Goal: Transaction & Acquisition: Purchase product/service

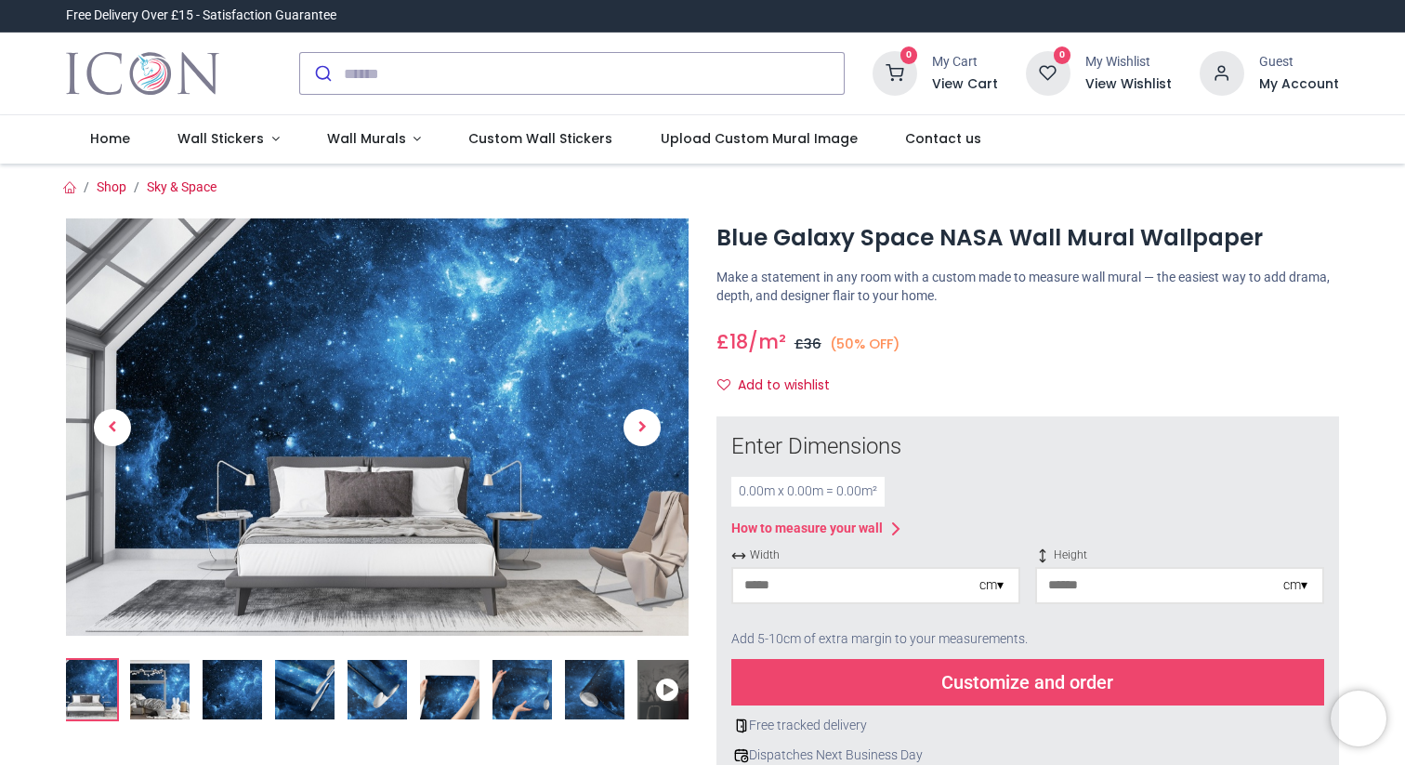
click at [472, 347] on img at bounding box center [377, 426] width 622 height 417
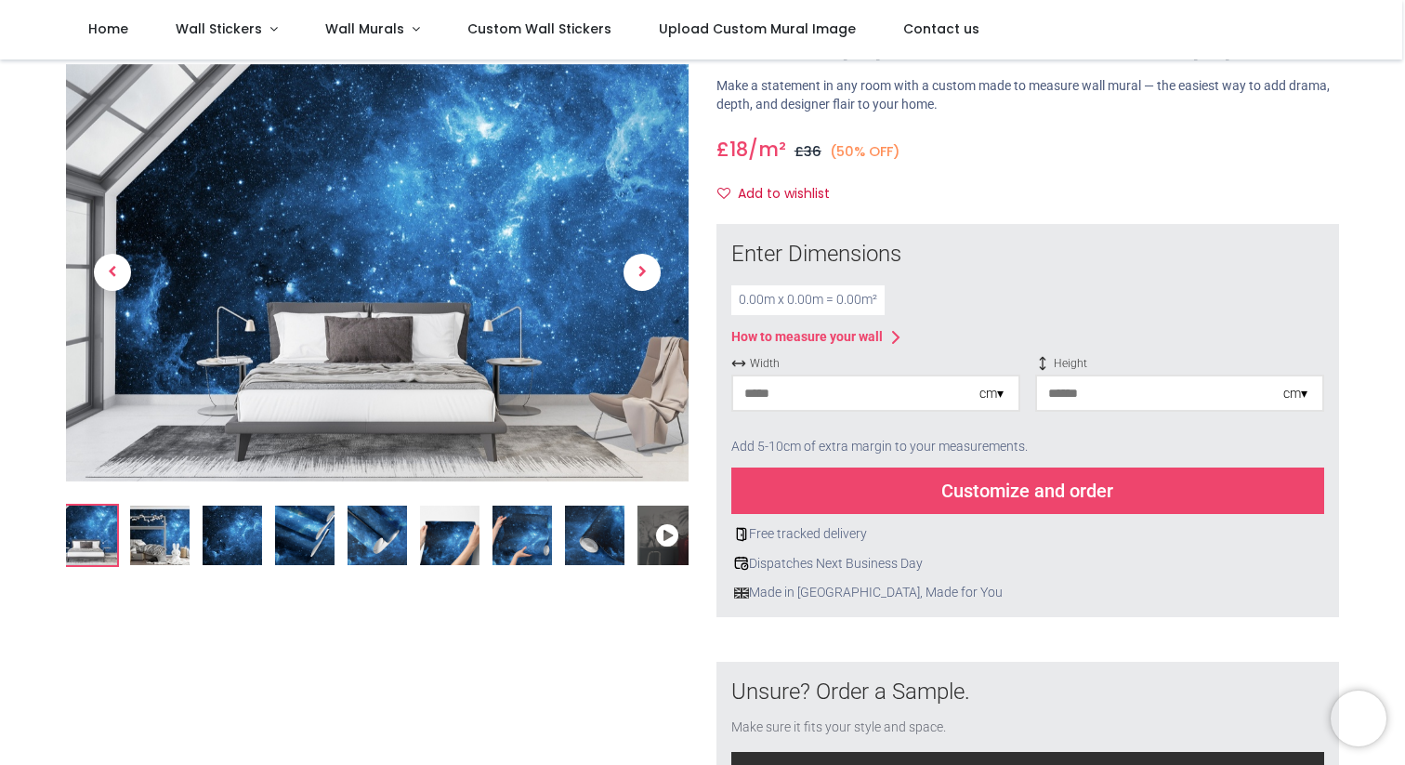
scroll to position [146, 0]
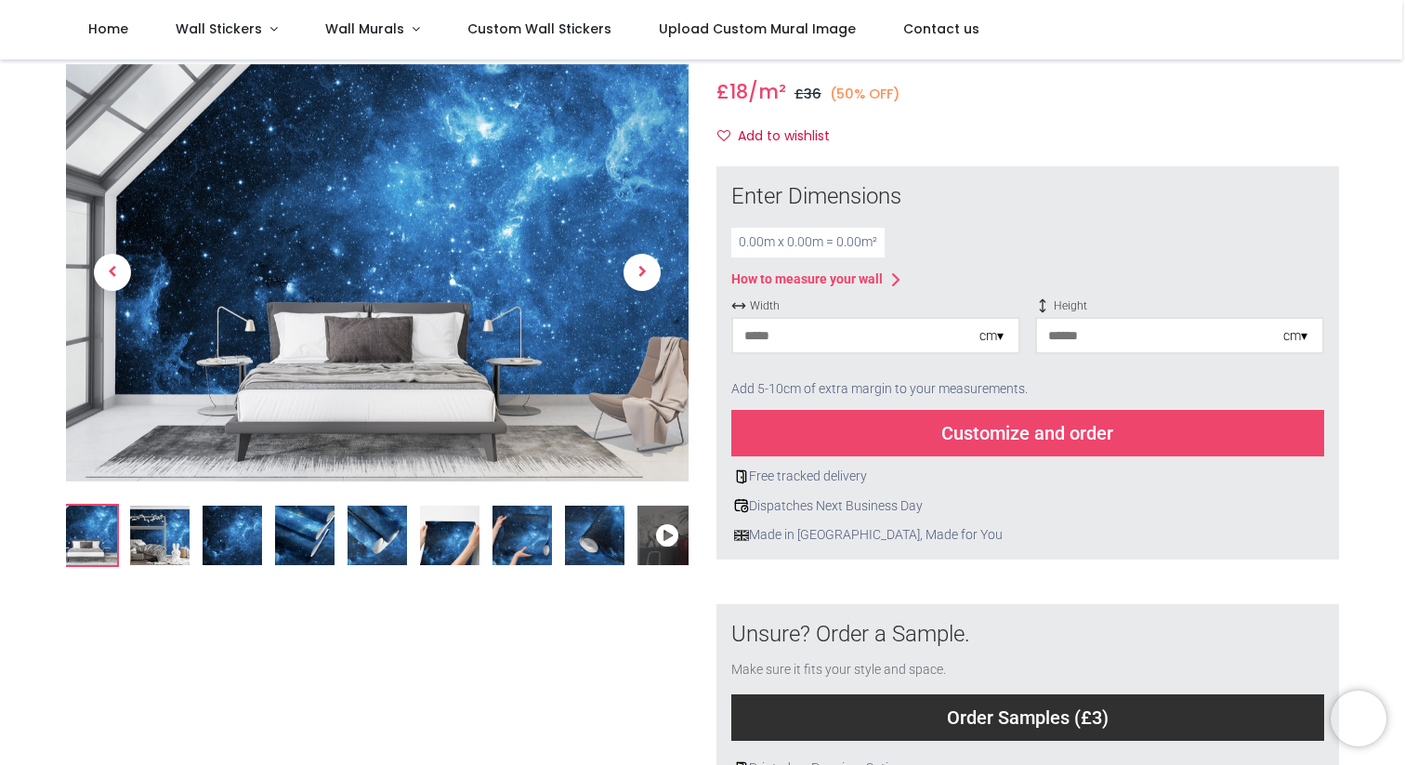
click at [590, 543] on img at bounding box center [594, 534] width 59 height 59
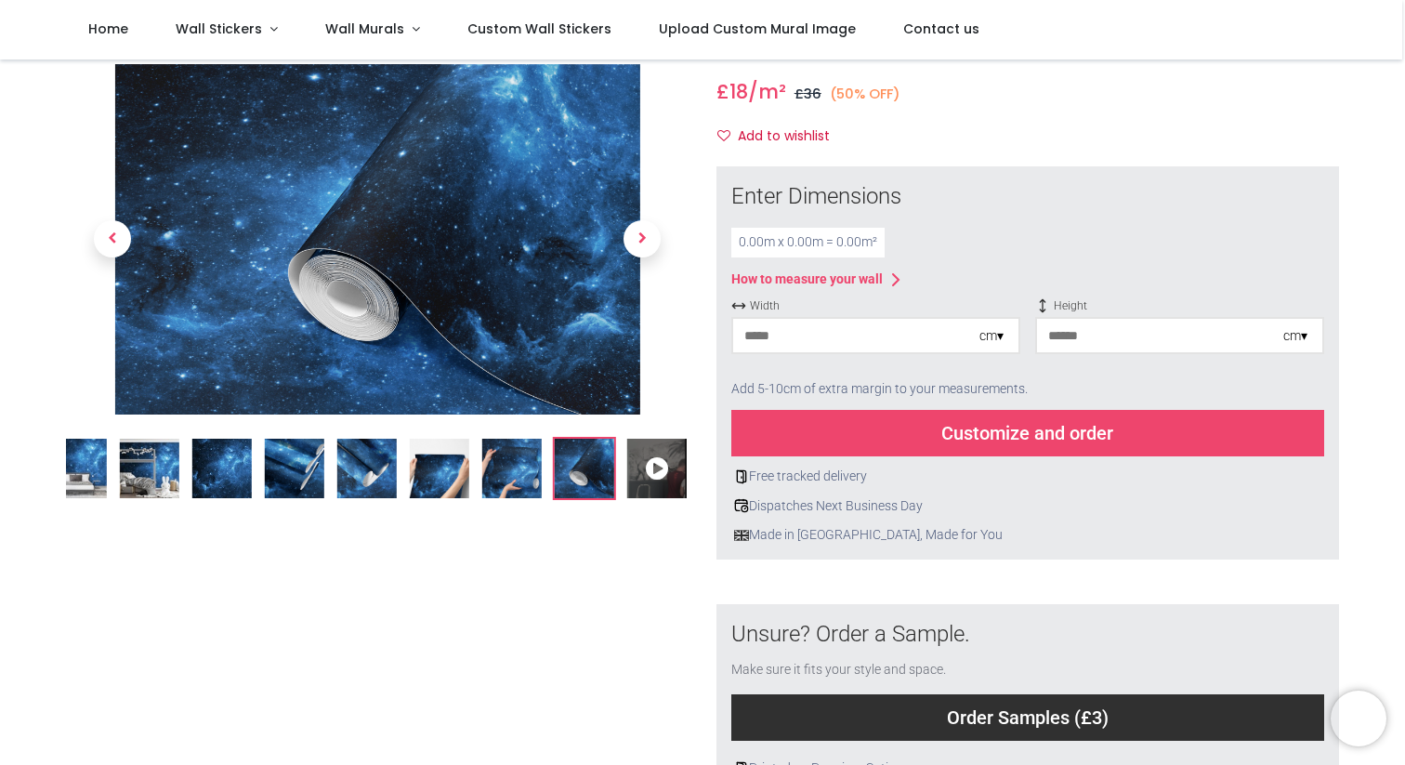
click at [532, 544] on div at bounding box center [377, 509] width 650 height 1080
click at [449, 451] on img at bounding box center [439, 468] width 59 height 59
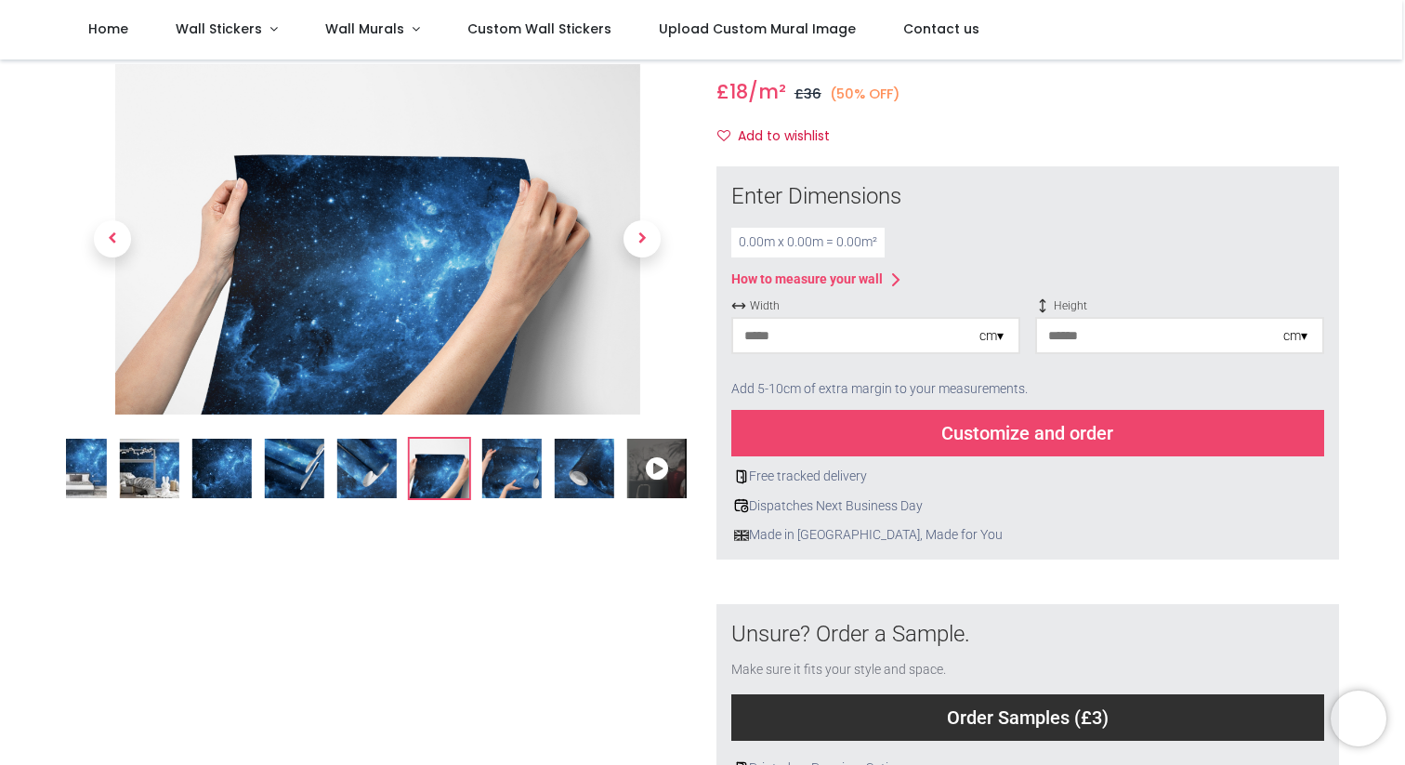
click at [369, 461] on img at bounding box center [366, 468] width 59 height 59
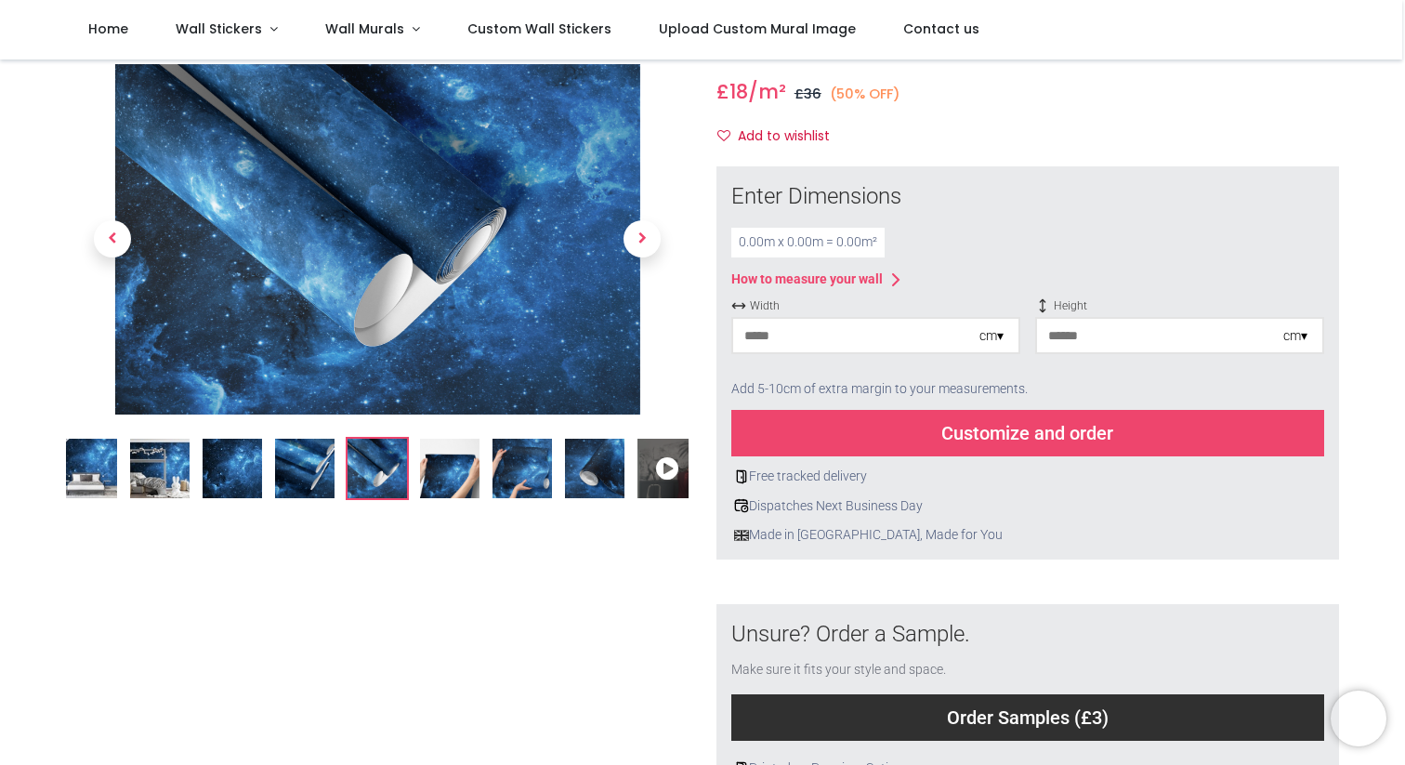
click at [307, 461] on img at bounding box center [304, 468] width 59 height 59
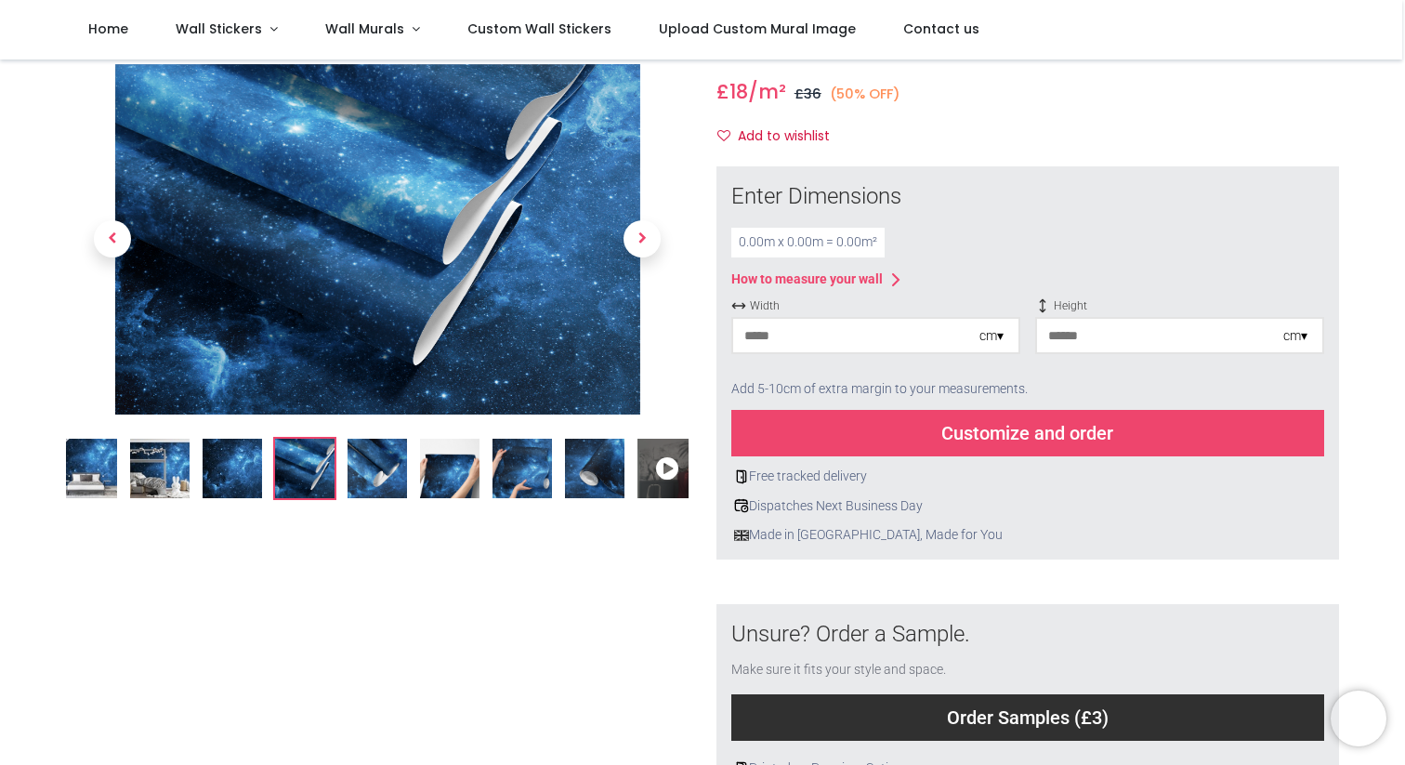
click at [233, 466] on img at bounding box center [232, 468] width 59 height 59
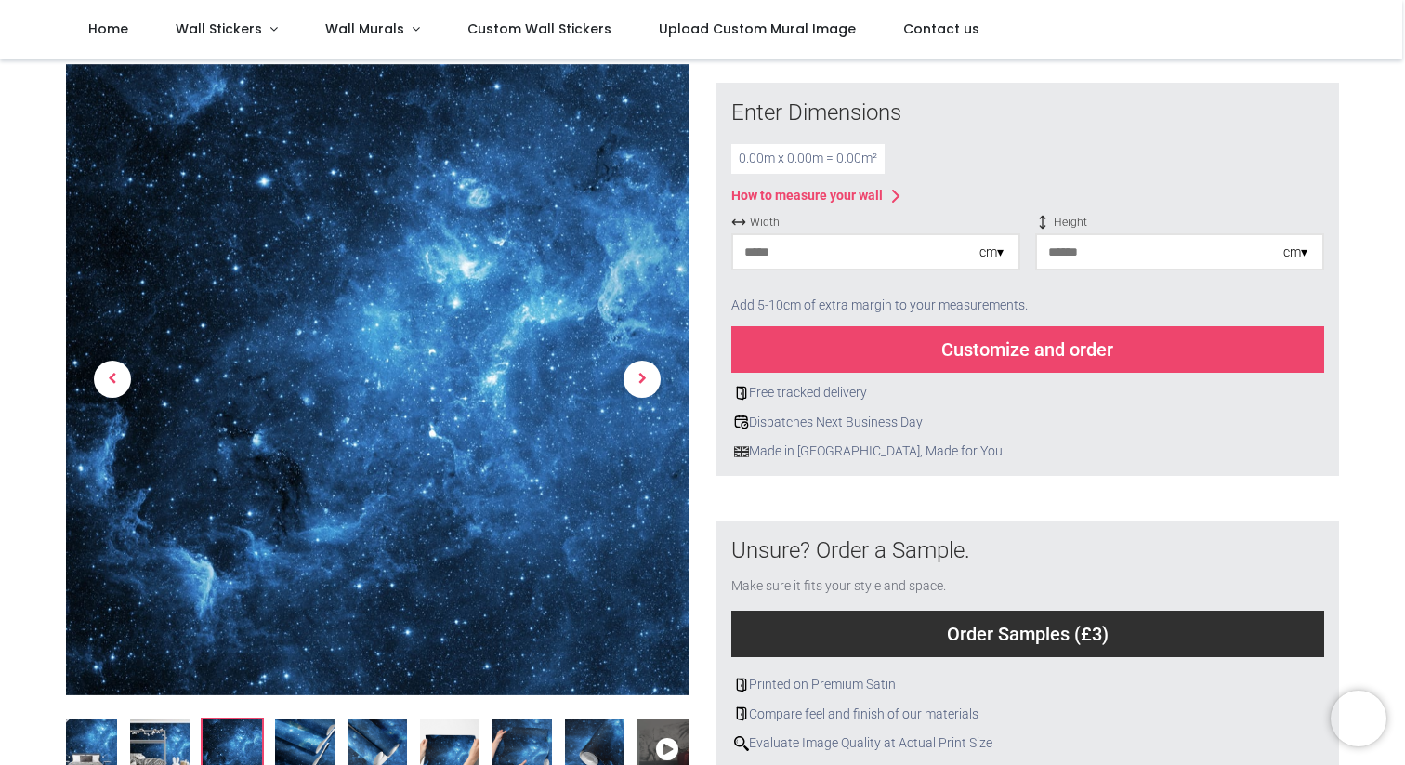
scroll to position [239, 0]
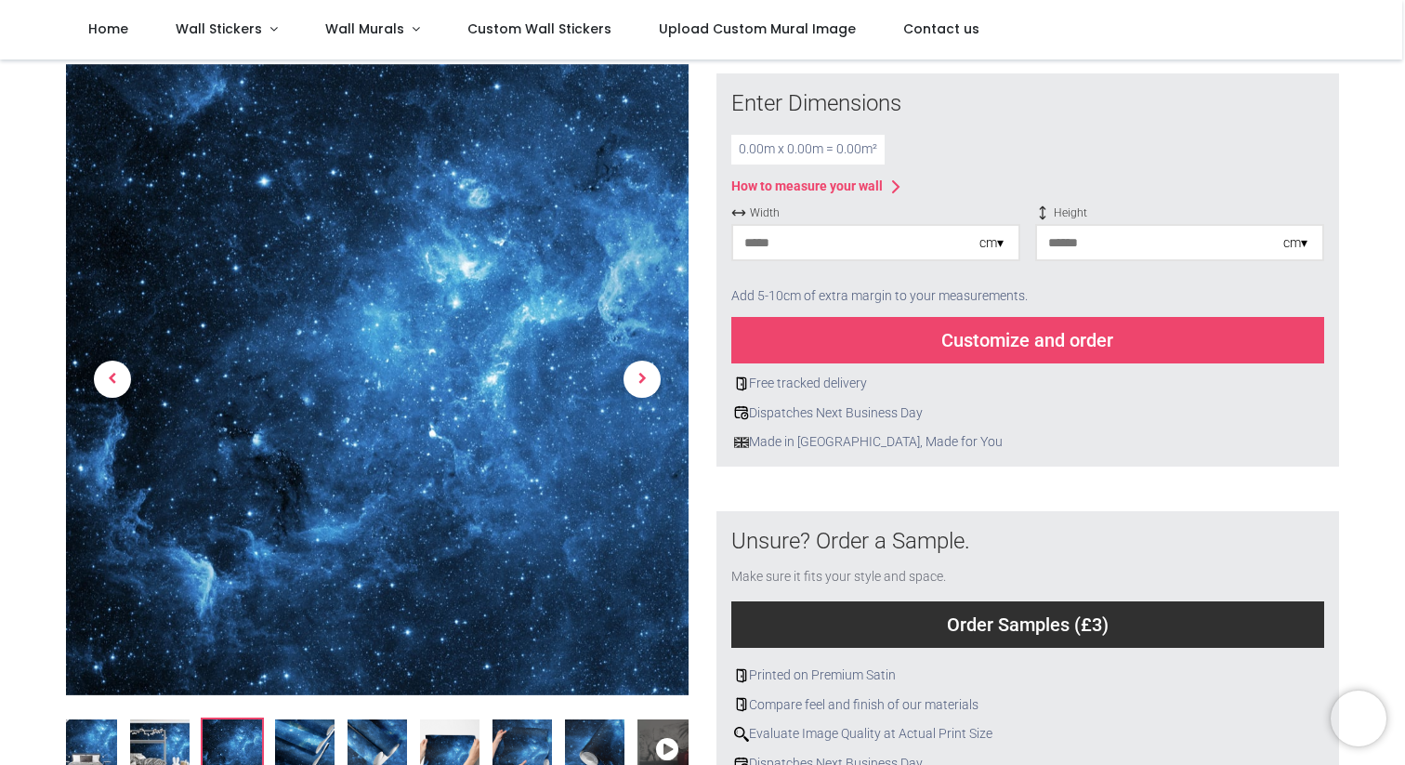
click at [165, 750] on img at bounding box center [159, 748] width 59 height 59
